Goal: Information Seeking & Learning: Learn about a topic

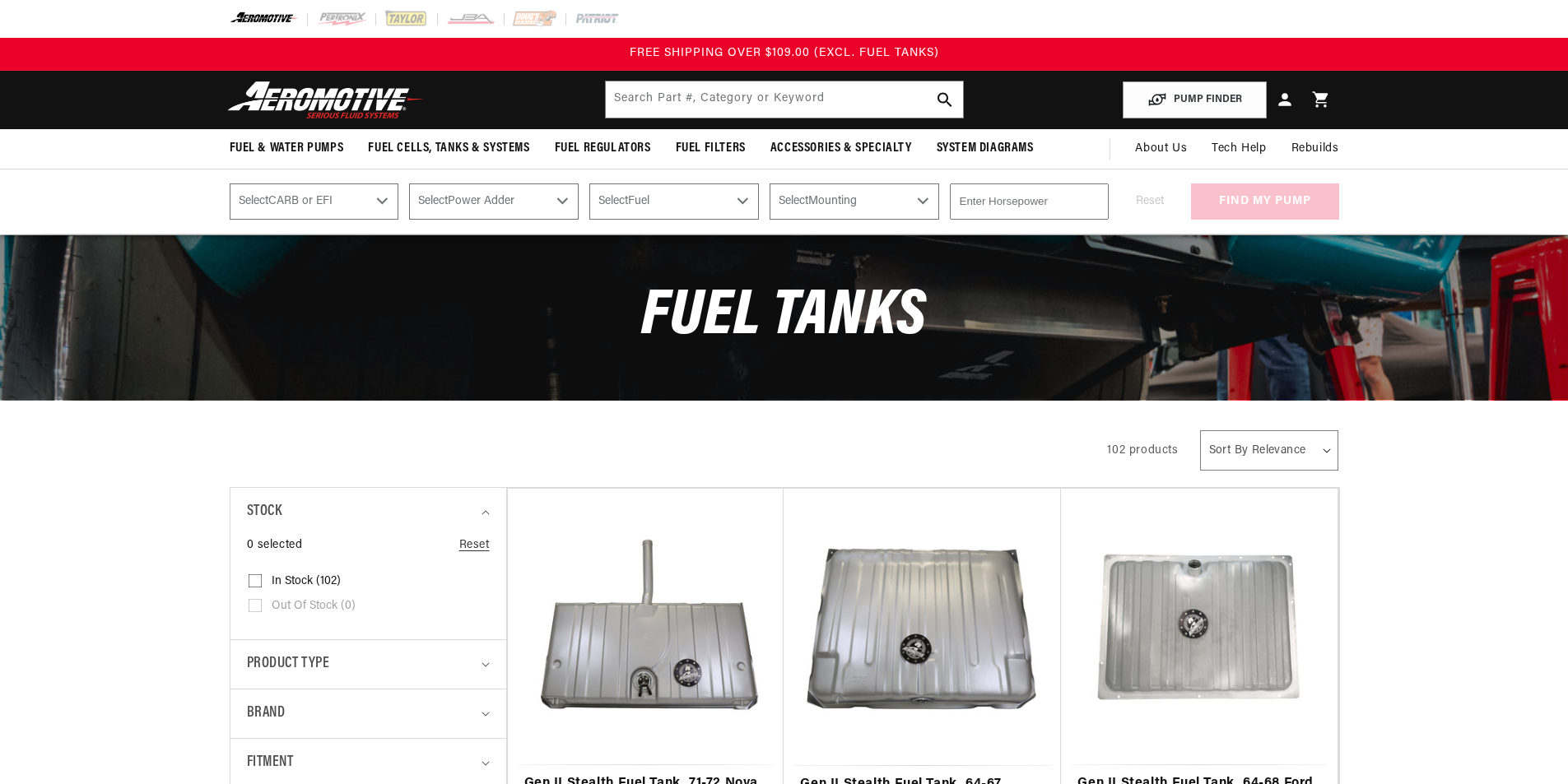
click at [342, 204] on select "Select CARB or EFI [GEOGRAPHIC_DATA] Fuel Injected" at bounding box center [314, 201] width 169 height 36
click at [441, 201] on select "Select Power Adder No - Naturally Aspirated Yes - Forced Induction" at bounding box center [493, 201] width 169 height 36
drag, startPoint x: 441, startPoint y: 201, endPoint x: 575, endPoint y: 197, distance: 134.1
click at [441, 201] on select "Select Power Adder No - Naturally Aspirated Yes - Forced Induction" at bounding box center [493, 201] width 169 height 36
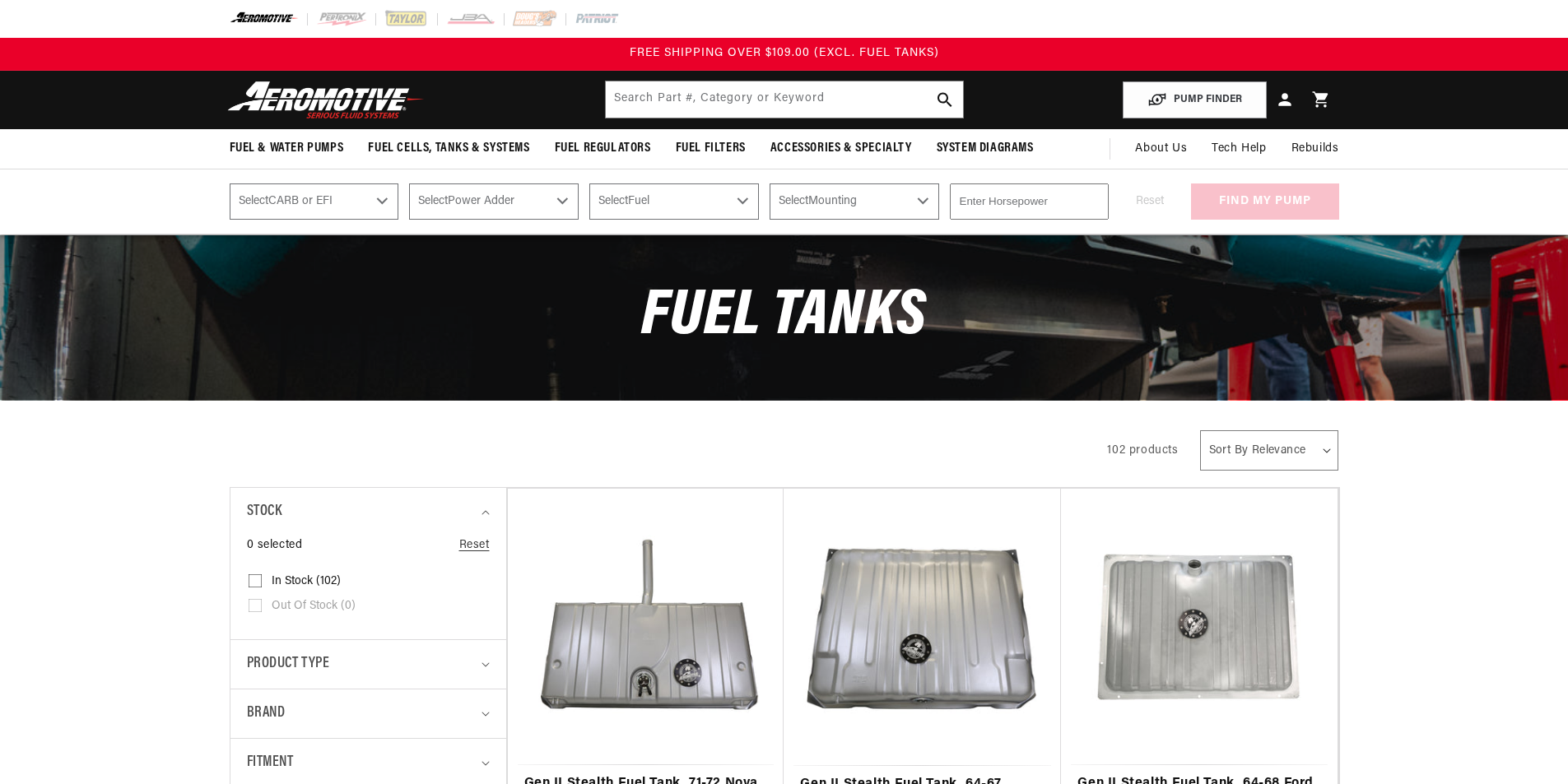
click at [619, 196] on select "Select Fuel E85 Gas" at bounding box center [674, 201] width 169 height 36
click at [784, 191] on select "Select Mounting External In-Tank" at bounding box center [854, 201] width 169 height 36
click at [1014, 191] on input "number" at bounding box center [1030, 201] width 159 height 36
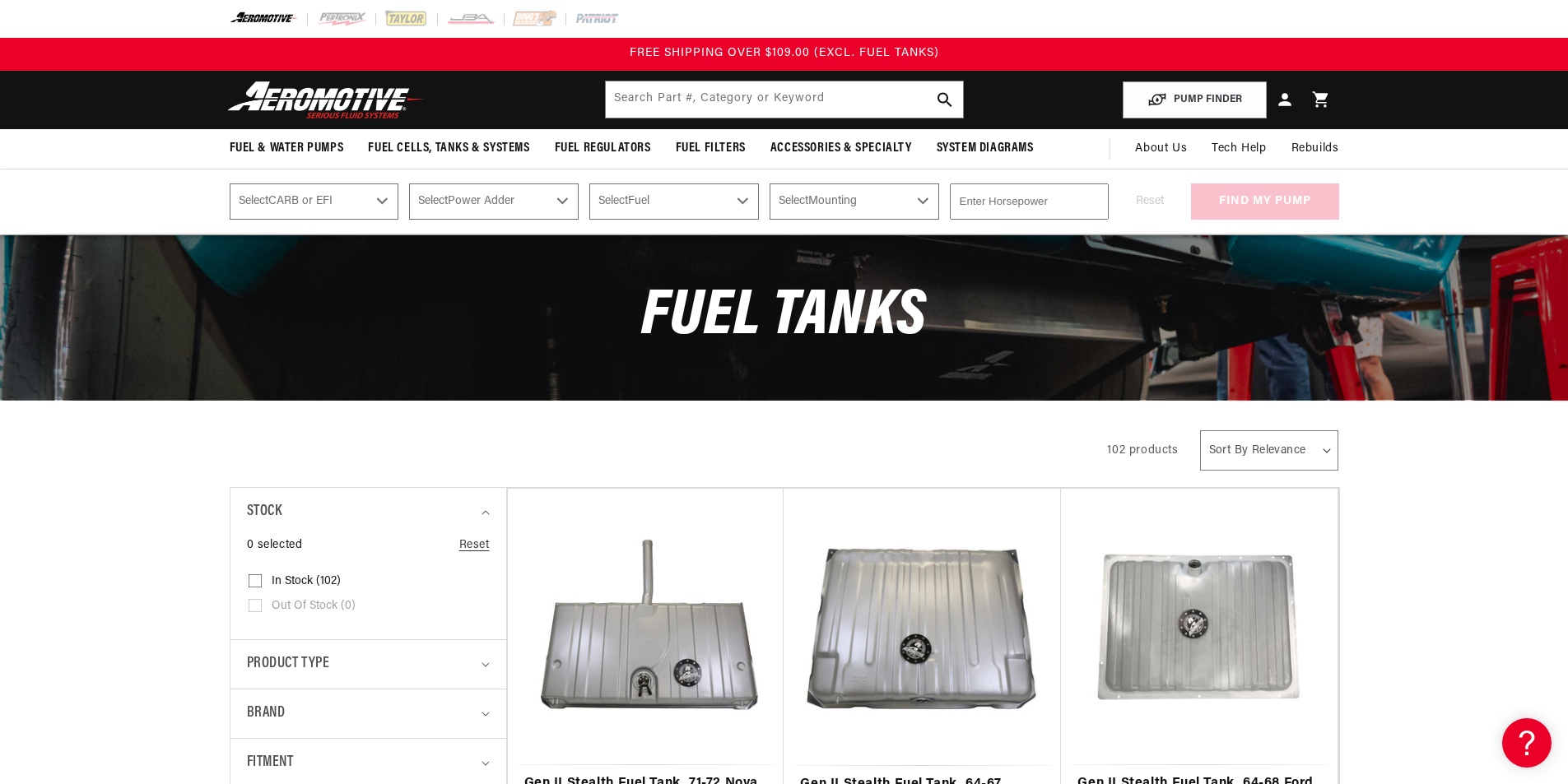
click at [790, 105] on input "text" at bounding box center [784, 99] width 357 height 36
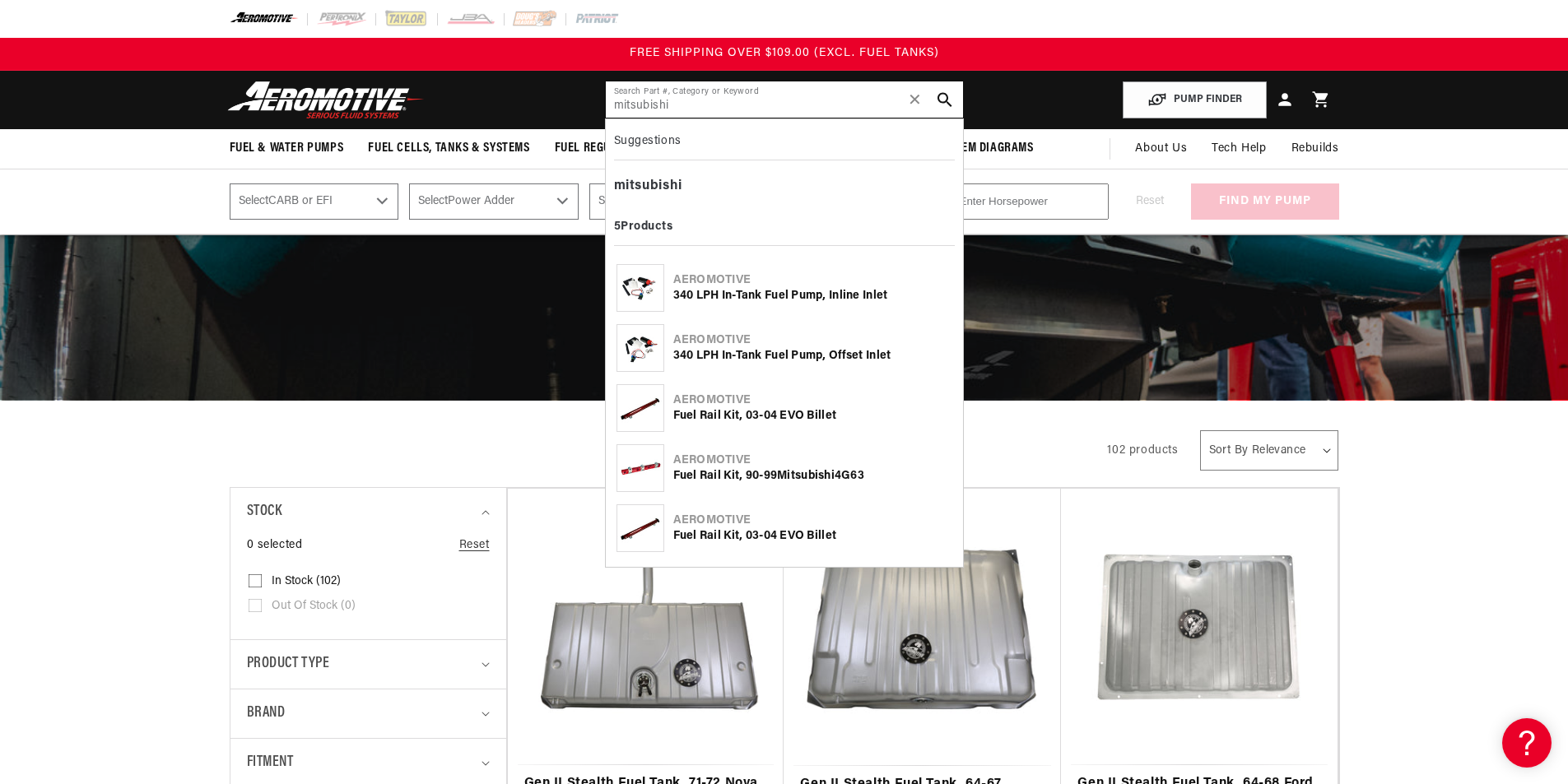
type input "mitsubishi"
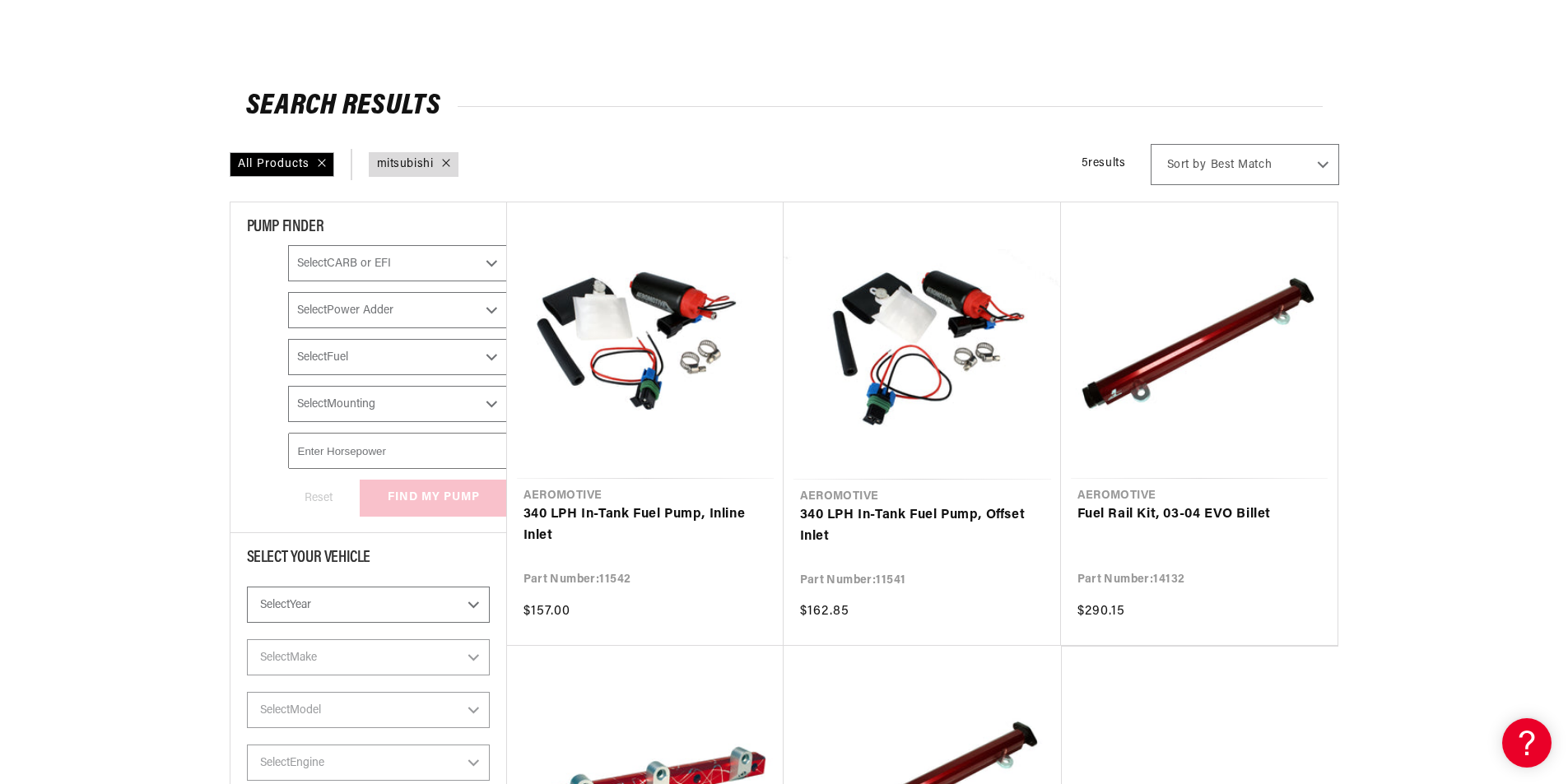
scroll to position [905, 0]
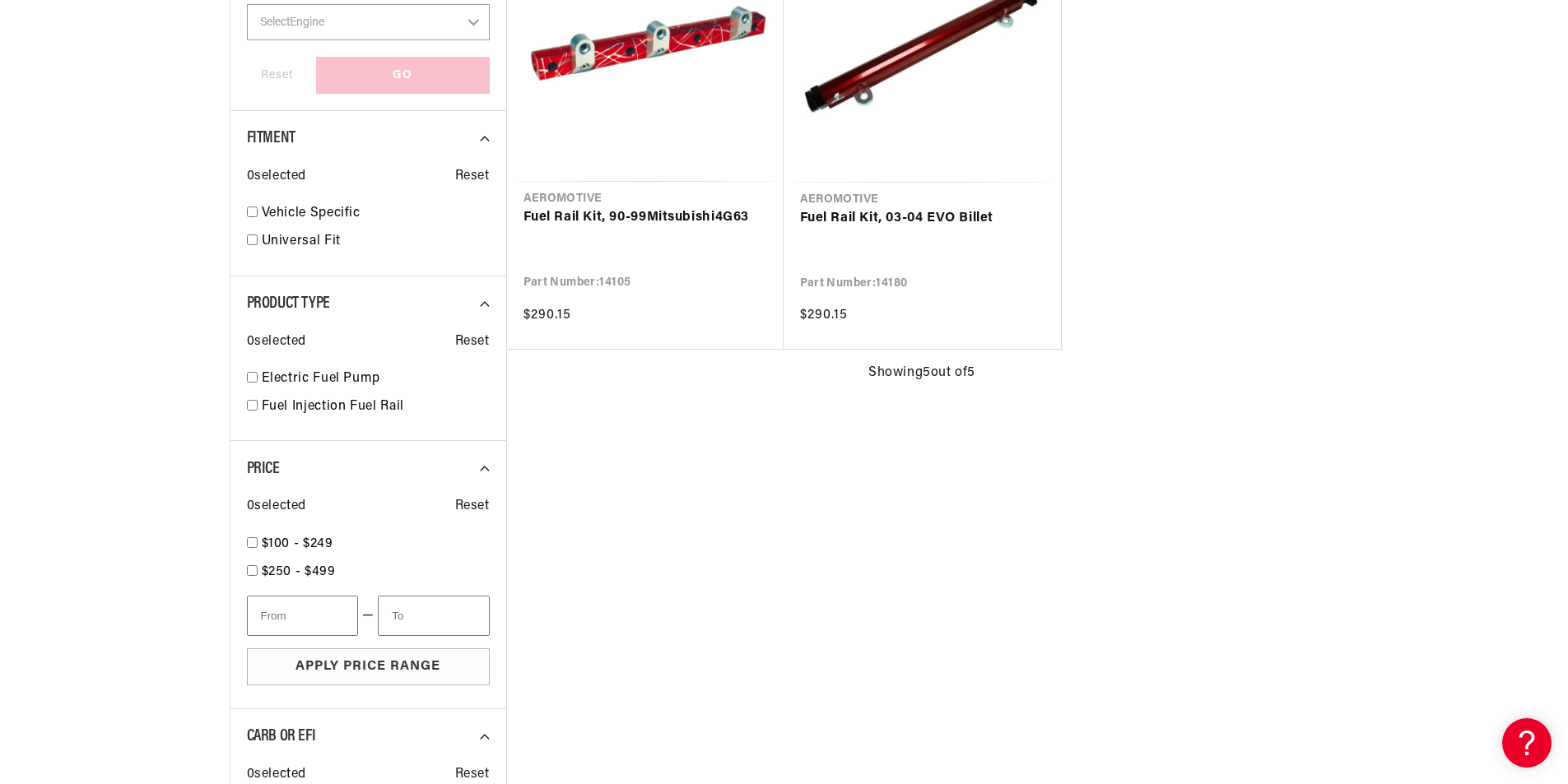
click at [196, 423] on div "Search Results All Products query : mitsubishi 5 results Show Universal Parts S…" at bounding box center [784, 447] width 1192 height 2233
